Goal: Download file/media

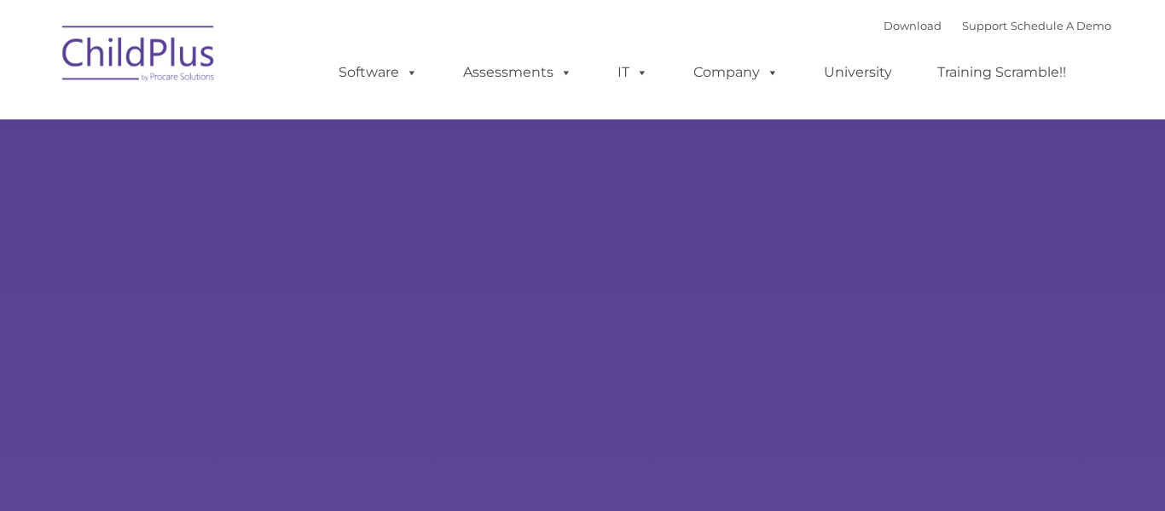
type input ""
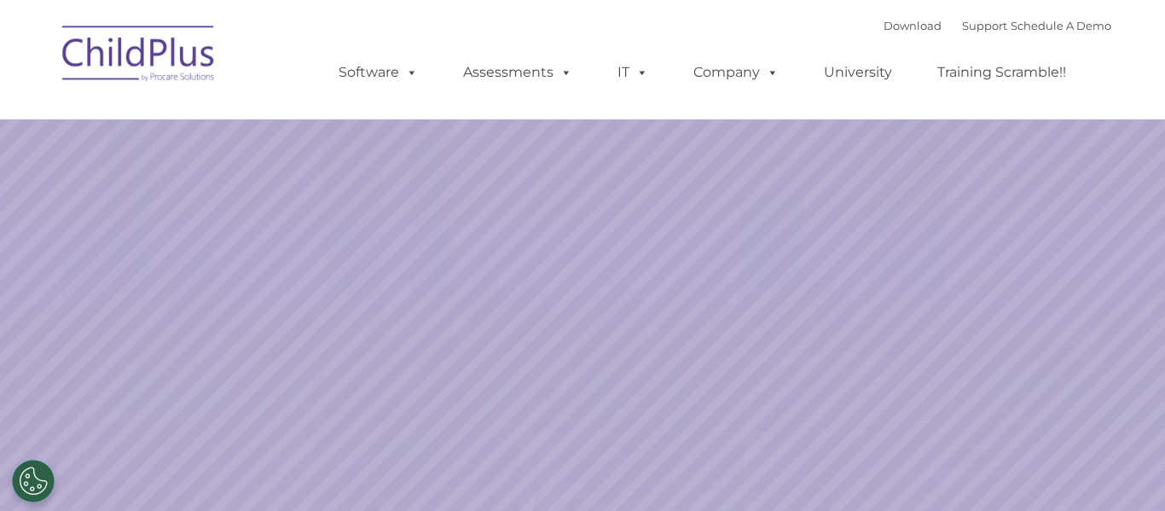
select select "MEDIUM"
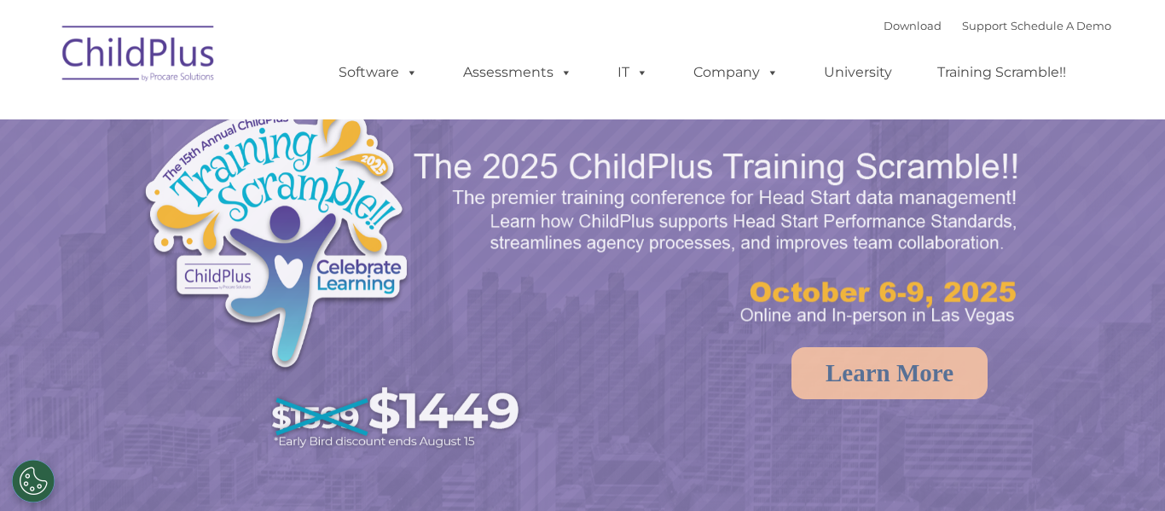
select select "MEDIUM"
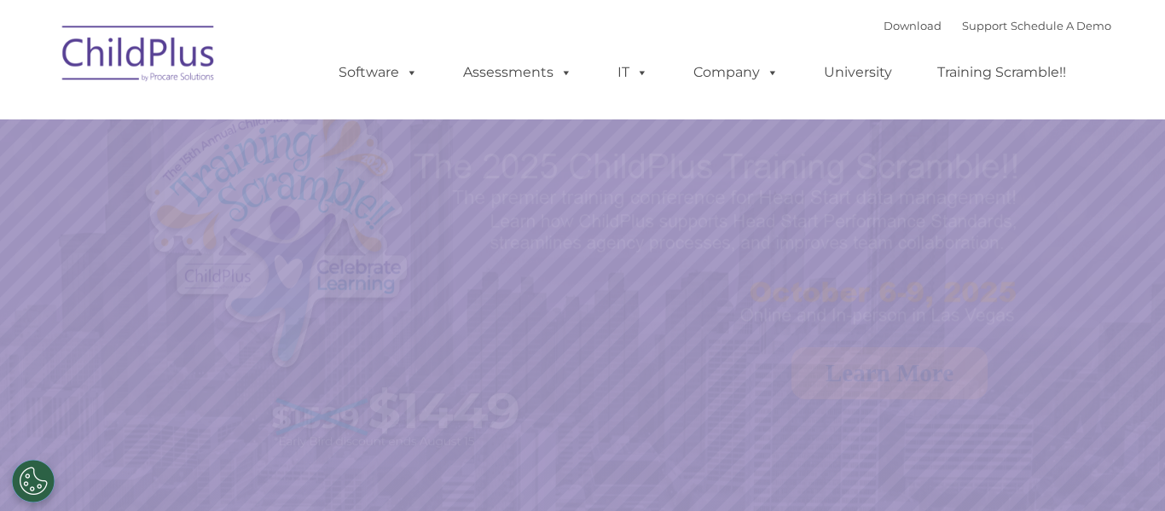
select select "MEDIUM"
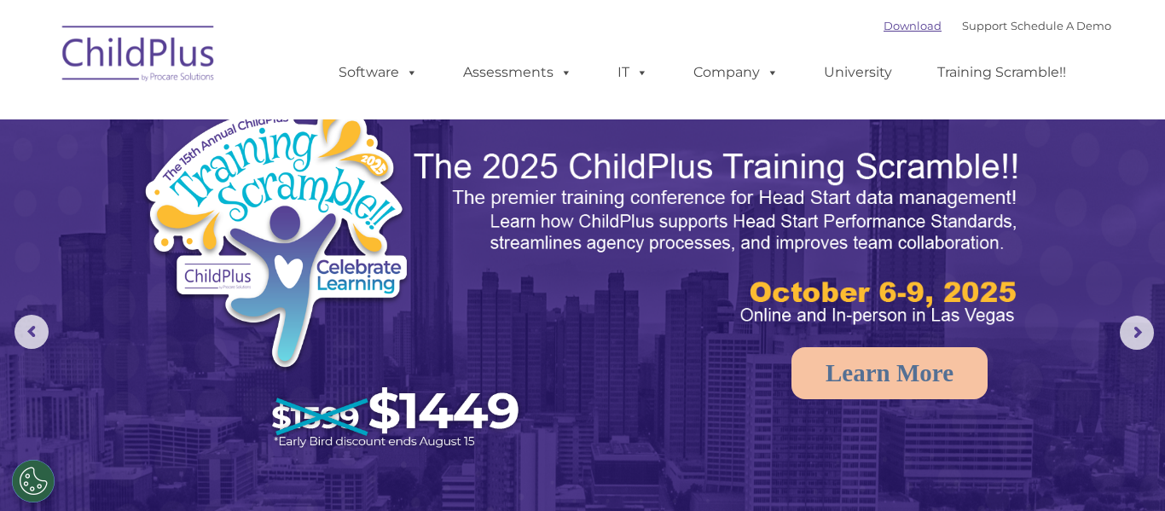
click at [897, 28] on link "Download" at bounding box center [913, 26] width 58 height 14
